Goal: Information Seeking & Learning: Learn about a topic

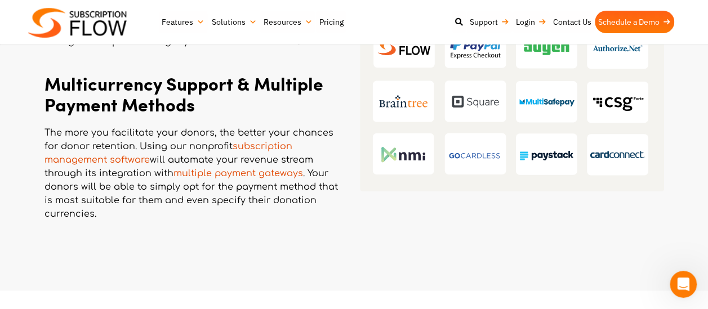
scroll to position [732, 0]
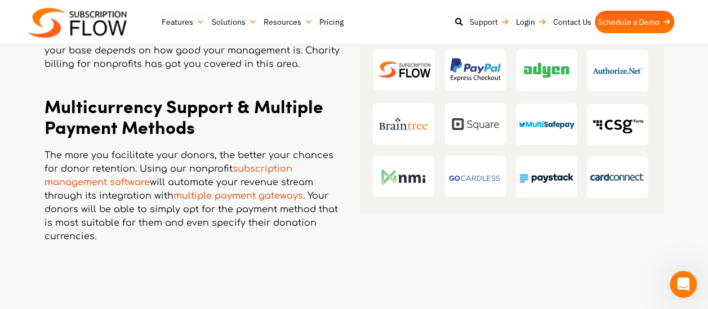
click at [76, 181] on link "subscription management software" at bounding box center [168, 176] width 248 height 24
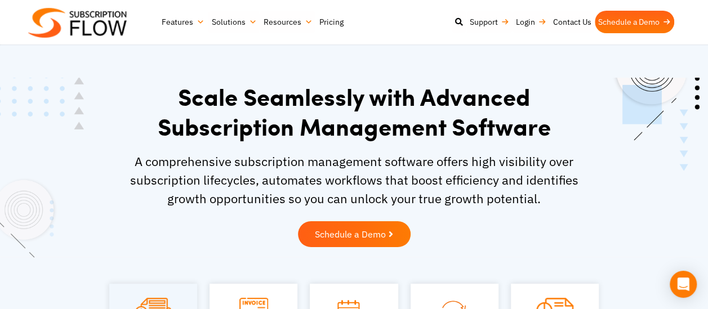
click at [327, 20] on link "Pricing" at bounding box center [330, 22] width 31 height 23
